Goal: Task Accomplishment & Management: Use online tool/utility

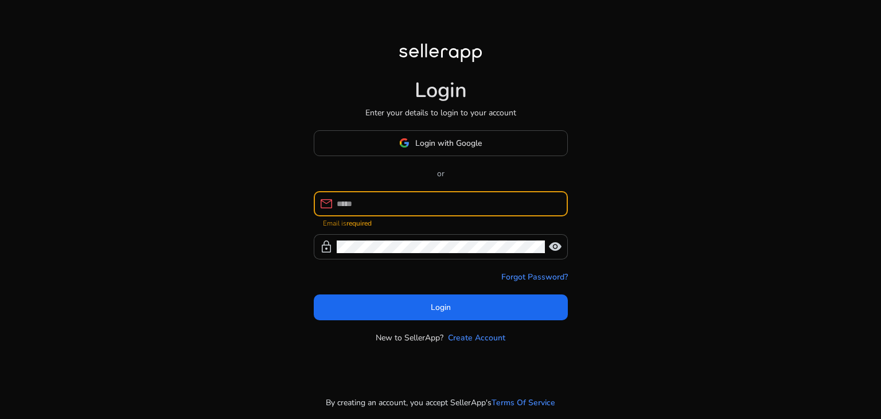
type input "**********"
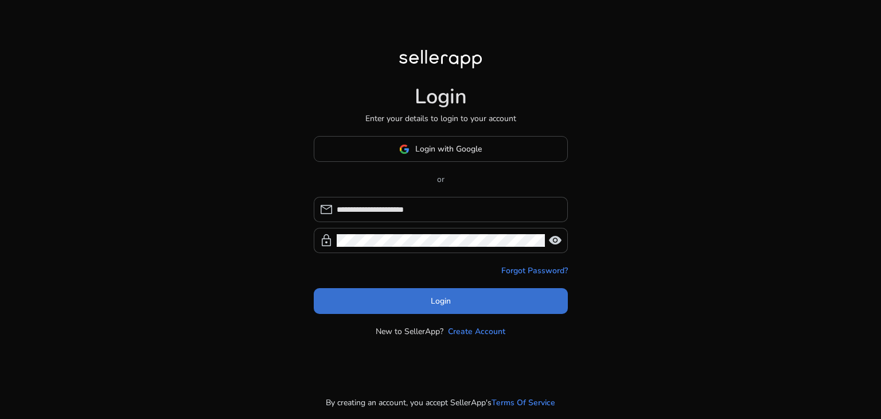
click at [434, 297] on span "Login" at bounding box center [441, 301] width 20 height 12
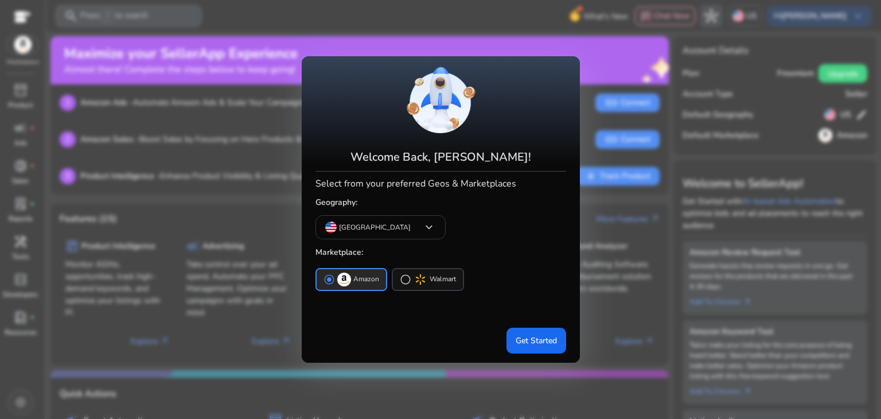
click at [400, 279] on span "radio_button_unchecked" at bounding box center [405, 279] width 11 height 11
click at [330, 279] on span "radio_button_unchecked" at bounding box center [329, 279] width 11 height 11
click at [535, 342] on span "Get Started" at bounding box center [536, 340] width 41 height 12
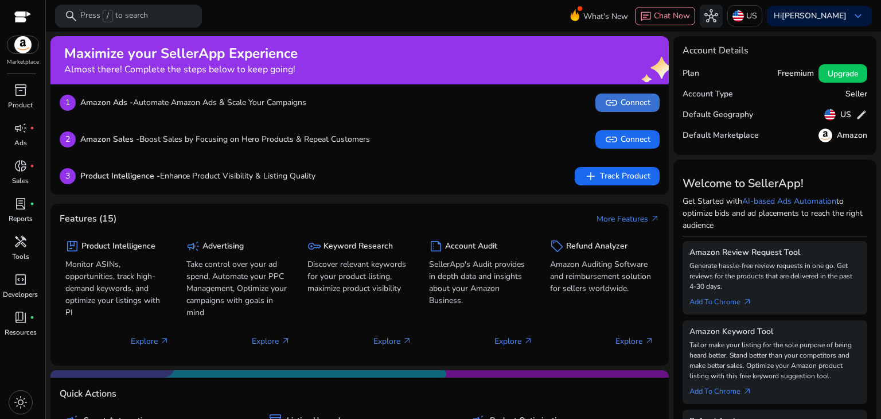
click at [606, 104] on span "link" at bounding box center [612, 103] width 14 height 14
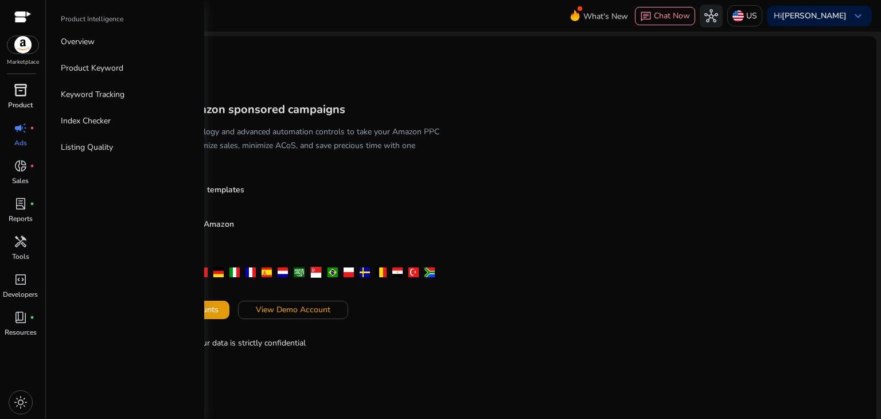
click at [16, 92] on span "inventory_2" at bounding box center [21, 90] width 14 height 14
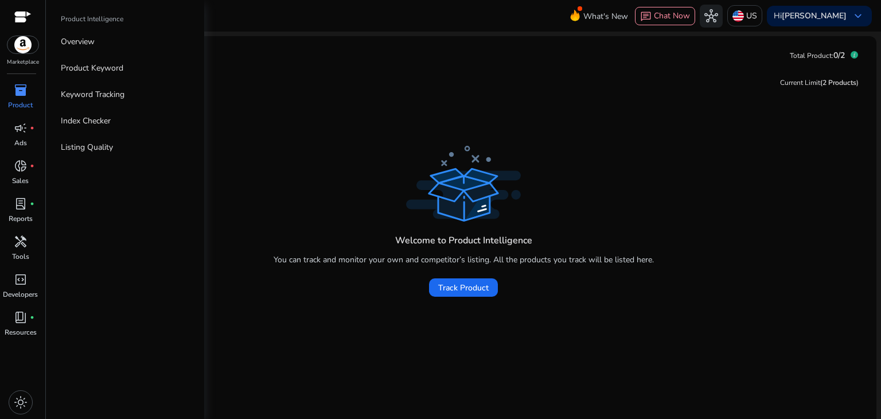
click at [21, 103] on p "Product" at bounding box center [20, 105] width 25 height 10
click at [84, 68] on p "Product Keyword" at bounding box center [92, 68] width 63 height 12
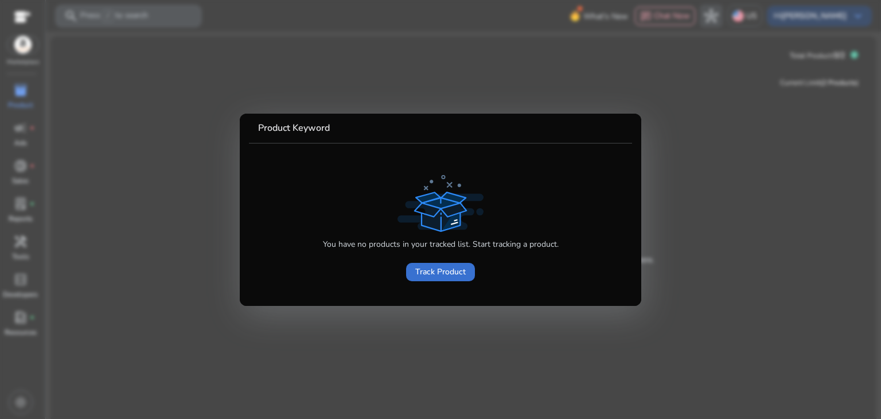
click at [443, 270] on span "Track Product" at bounding box center [440, 272] width 50 height 12
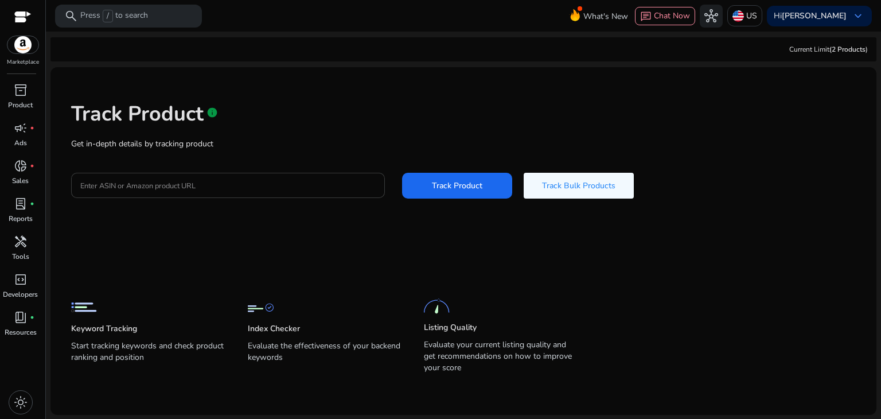
click at [239, 192] on div at bounding box center [227, 185] width 295 height 25
